Goal: Task Accomplishment & Management: Use online tool/utility

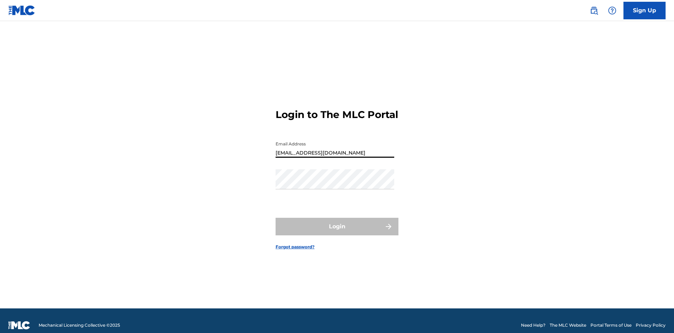
type input "[EMAIL_ADDRESS][DOMAIN_NAME]"
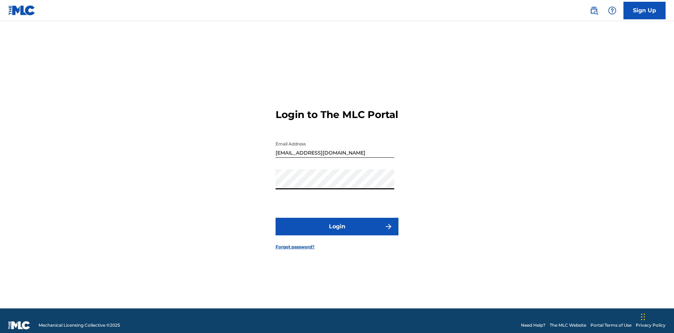
scroll to position [9, 0]
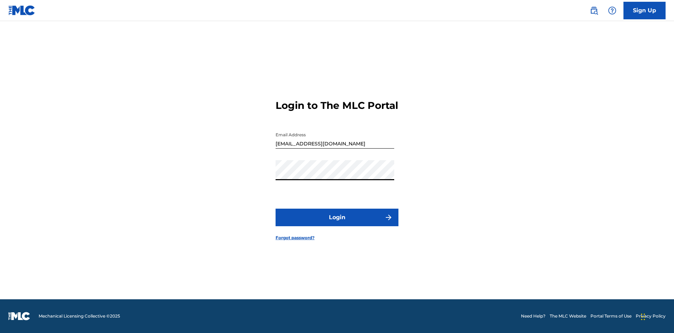
click at [337, 223] on button "Login" at bounding box center [337, 217] width 123 height 18
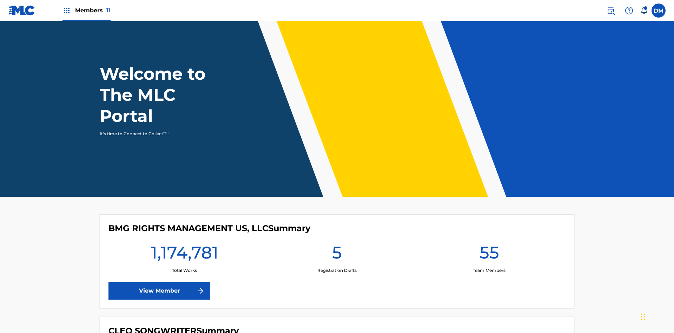
click at [86, 10] on span "Members 11" at bounding box center [92, 10] width 35 height 8
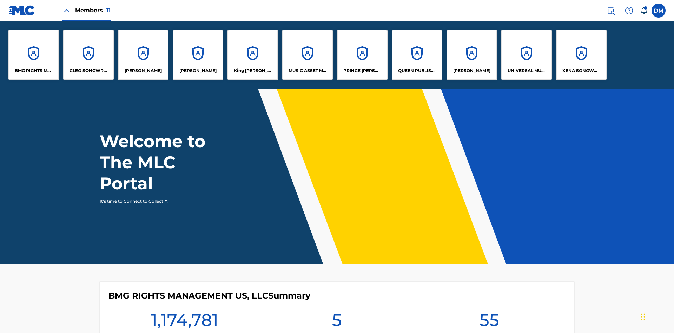
click at [581, 71] on p "XENA SONGWRITER" at bounding box center [581, 70] width 38 height 6
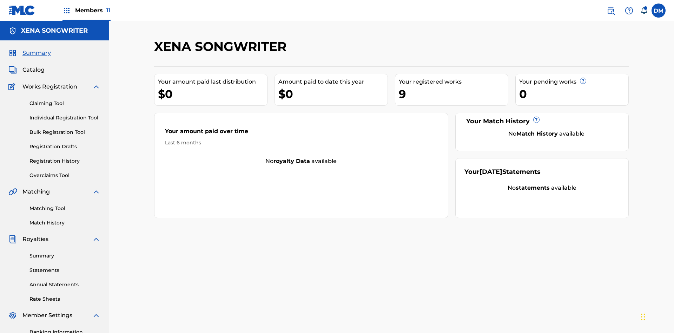
click at [65, 172] on link "Overclaims Tool" at bounding box center [64, 175] width 71 height 7
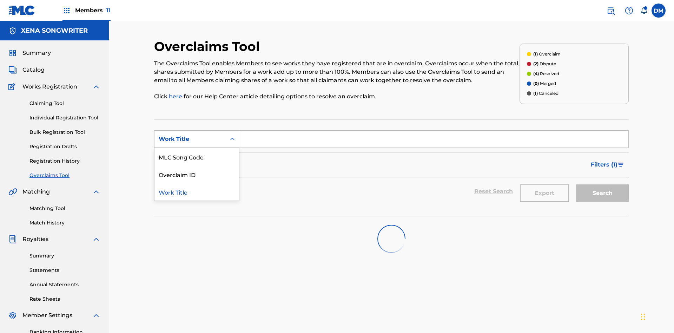
click at [197, 183] on div "Work Title" at bounding box center [196, 192] width 84 height 18
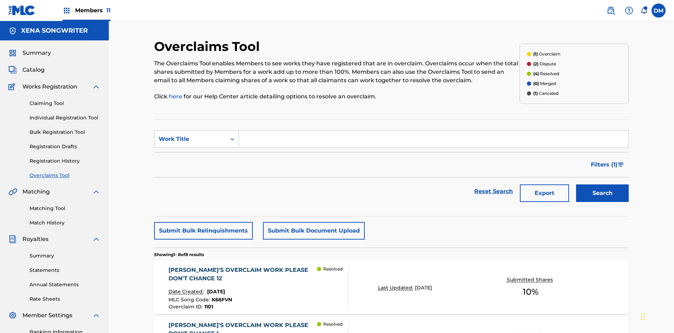
click at [433, 131] on input "Search Form" at bounding box center [433, 139] width 389 height 17
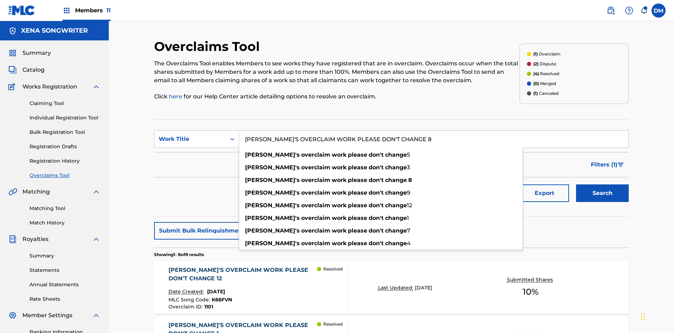
type input "[PERSON_NAME]'S OVERCLAIM WORK PLEASE DON'T CHANGE 8"
click at [602, 184] on button "Search" at bounding box center [602, 193] width 53 height 18
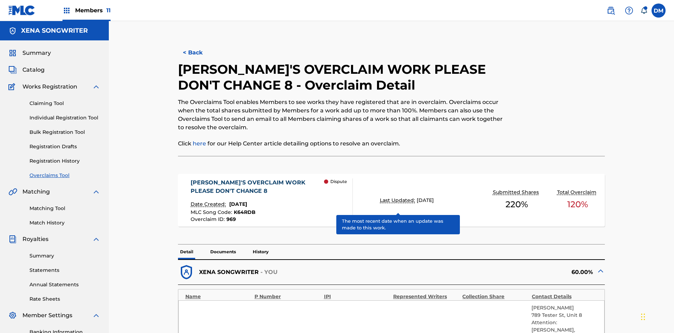
click at [244, 209] on span "K64RDB" at bounding box center [245, 212] width 22 height 6
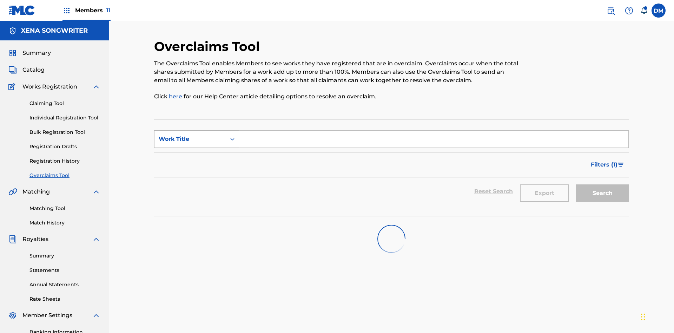
click at [190, 135] on div "Work Title" at bounding box center [190, 139] width 63 height 8
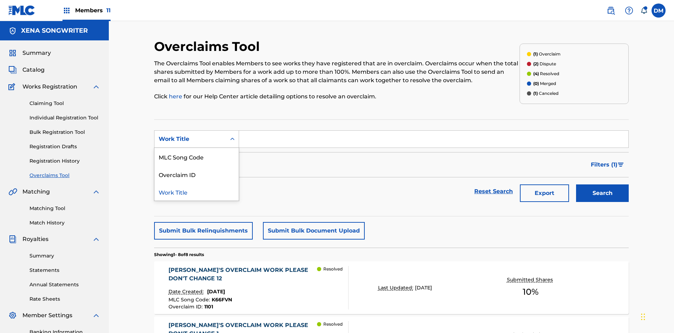
click at [197, 165] on div "Overclaim ID" at bounding box center [196, 174] width 84 height 18
type input "969"
click at [602, 184] on button "Search" at bounding box center [602, 193] width 53 height 18
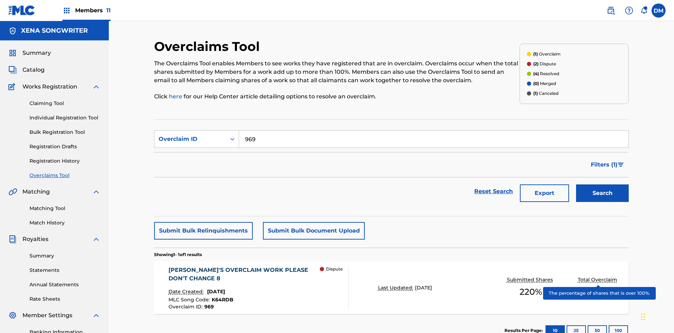
click at [221, 296] on span "K64RDB" at bounding box center [223, 299] width 22 height 6
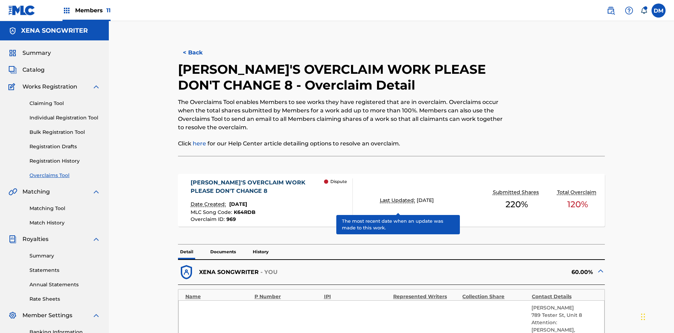
click at [244, 209] on span "K64RDB" at bounding box center [245, 212] width 22 height 6
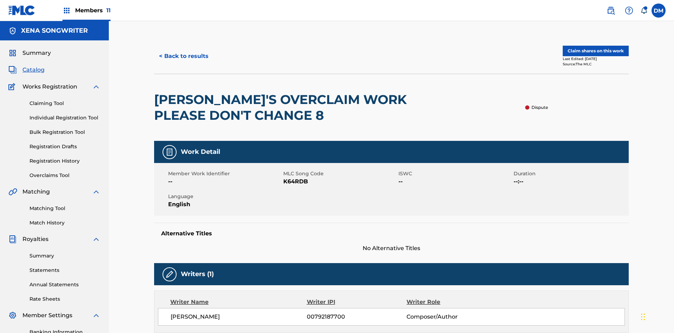
click at [183, 51] on button "< Back to results" at bounding box center [183, 56] width 59 height 18
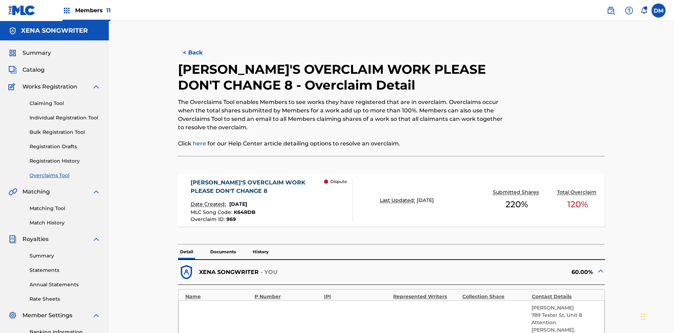
click at [199, 51] on button "< Back" at bounding box center [199, 53] width 42 height 18
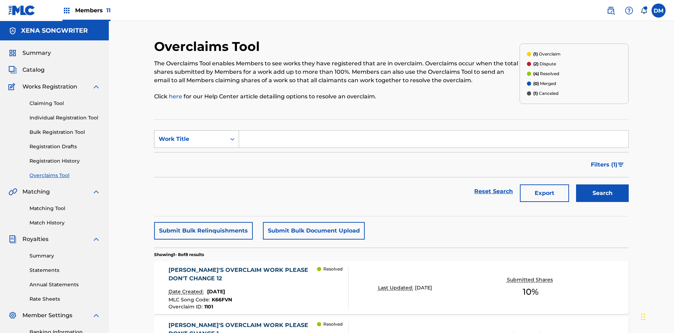
click at [190, 135] on div "Work Title" at bounding box center [190, 139] width 63 height 8
click at [197, 148] on div "MLC Song Code" at bounding box center [196, 157] width 84 height 18
type input "K64RDB"
click at [602, 184] on button "Search" at bounding box center [602, 193] width 53 height 18
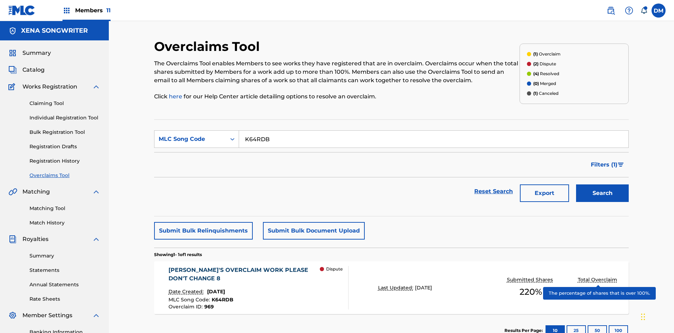
click at [221, 296] on span "K64RDB" at bounding box center [223, 299] width 22 height 6
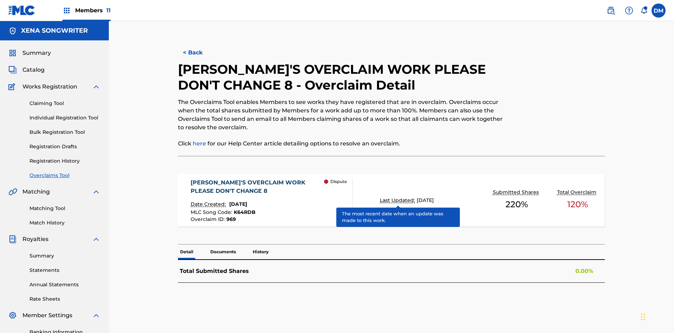
click at [244, 209] on span "K64RDB" at bounding box center [245, 212] width 22 height 6
